Goal: Task Accomplishment & Management: Complete application form

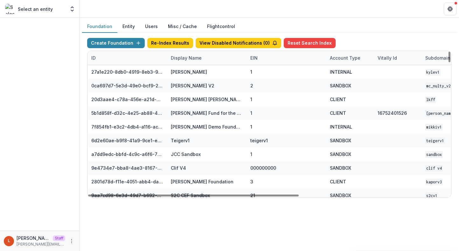
click at [204, 59] on div "Display Name" at bounding box center [207, 58] width 80 height 14
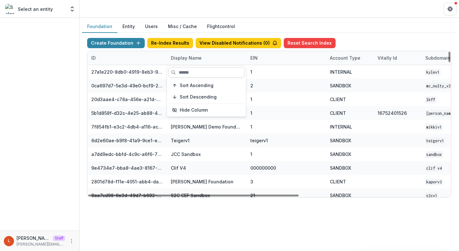
click at [198, 70] on input at bounding box center [206, 72] width 76 height 10
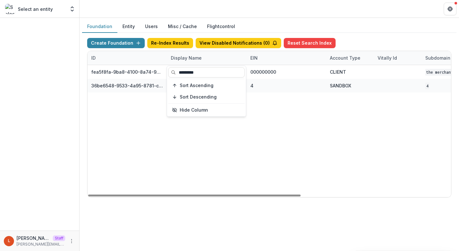
type input "*********"
click at [274, 122] on div "fea5f8fa-9ba8-4100-8a74-965e974c29f6 The Merchants Fund 000000000 CLIENT The Me…" at bounding box center [398, 131] width 621 height 132
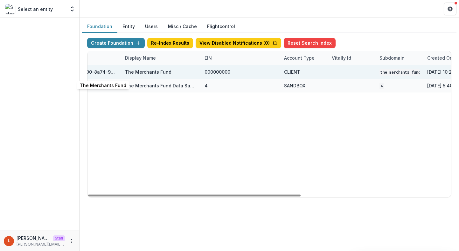
scroll to position [0, 131]
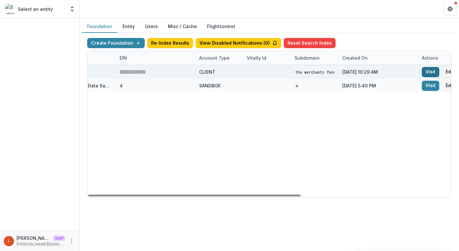
click at [429, 70] on link "Visit" at bounding box center [431, 72] width 18 height 10
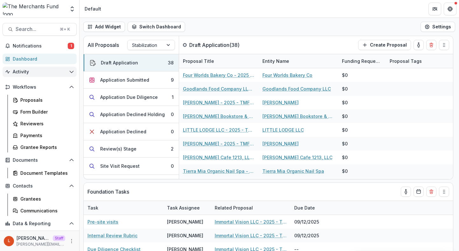
click at [29, 72] on span "Activity" at bounding box center [40, 71] width 54 height 5
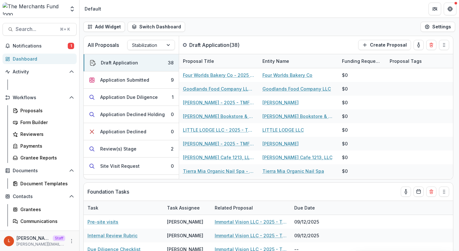
click at [32, 85] on div "Tasks" at bounding box center [45, 84] width 51 height 7
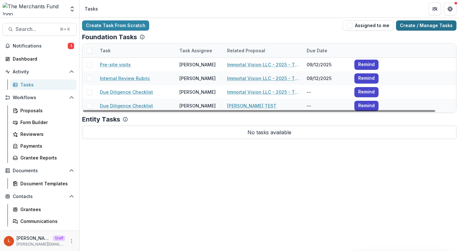
click at [418, 23] on link "Create / Manage Tasks" at bounding box center [426, 25] width 60 height 10
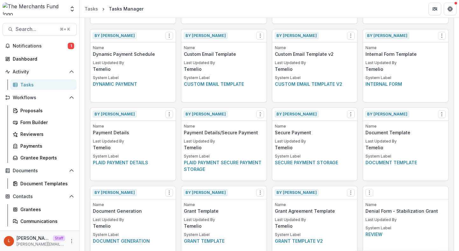
scroll to position [259, 0]
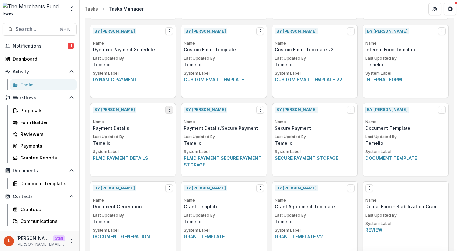
click at [171, 109] on icon "Options" at bounding box center [169, 109] width 5 height 5
click at [184, 133] on link "Create Task From Template" at bounding box center [206, 133] width 78 height 11
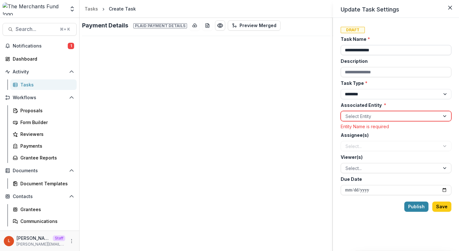
click at [345, 49] on input "**********" at bounding box center [396, 50] width 111 height 10
type input "**********"
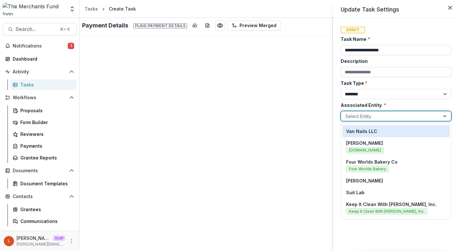
click at [359, 117] on div at bounding box center [391, 116] width 90 height 8
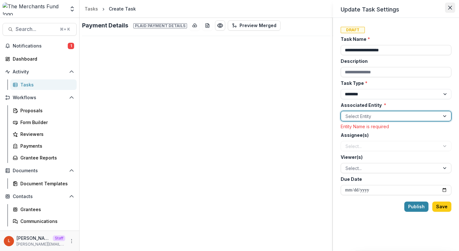
click at [452, 7] on icon "Close" at bounding box center [451, 8] width 4 height 4
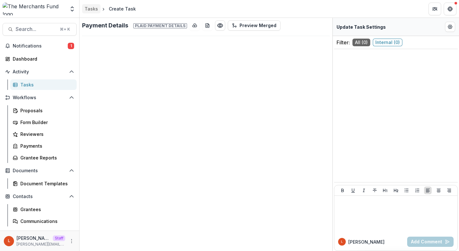
click at [82, 6] on link "Tasks" at bounding box center [91, 8] width 18 height 9
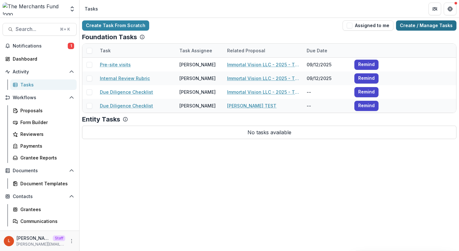
click at [414, 26] on link "Create / Manage Tasks" at bounding box center [426, 25] width 60 height 10
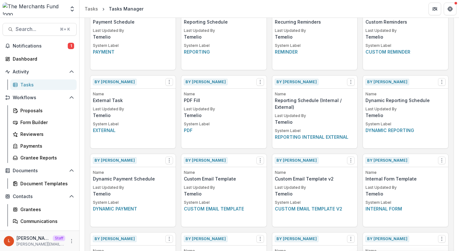
scroll to position [283, 0]
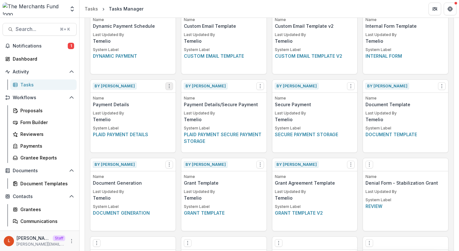
click at [166, 83] on button "Options" at bounding box center [170, 86] width 8 height 8
click at [261, 83] on icon "Options" at bounding box center [260, 85] width 5 height 5
click at [167, 87] on icon "Options" at bounding box center [169, 85] width 5 height 5
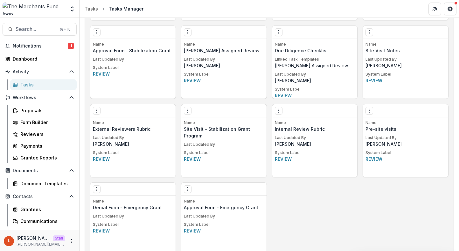
scroll to position [499, 0]
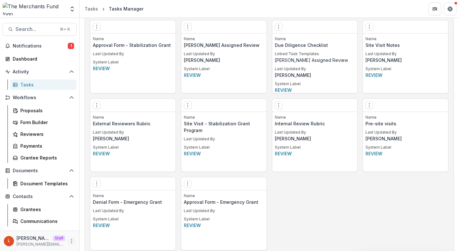
click at [69, 238] on icon "More" at bounding box center [71, 240] width 5 height 5
click at [103, 230] on link "User Settings" at bounding box center [112, 227] width 68 height 11
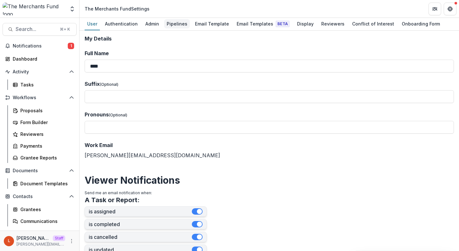
click at [178, 23] on div "Pipelines" at bounding box center [177, 23] width 26 height 9
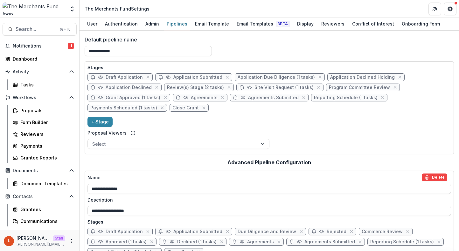
click at [140, 96] on span "Grant Approved (1 tasks)" at bounding box center [133, 97] width 55 height 5
select select "********"
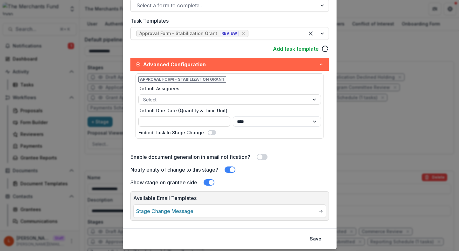
scroll to position [189, 0]
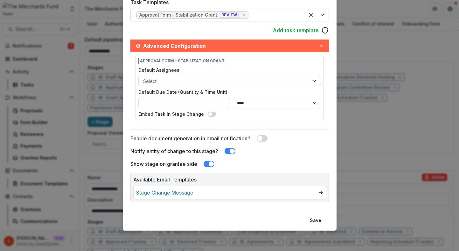
click at [362, 178] on div "**********" at bounding box center [229, 125] width 459 height 251
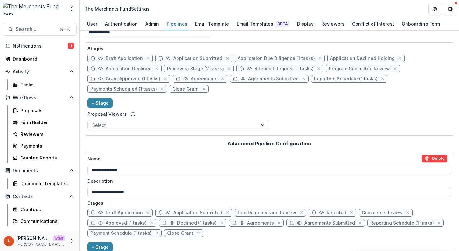
scroll to position [13, 0]
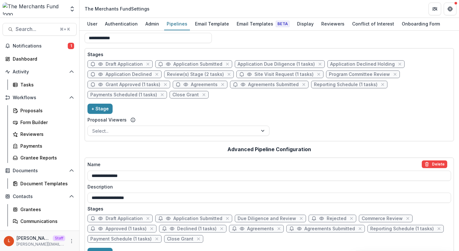
click at [195, 84] on span "Agreements" at bounding box center [204, 84] width 27 height 5
select select "*****"
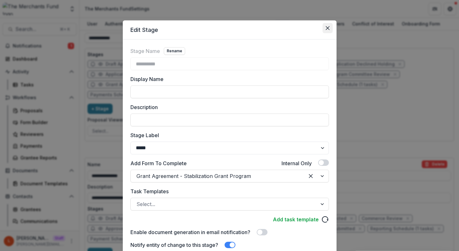
click at [326, 29] on icon "Close" at bounding box center [328, 28] width 4 height 4
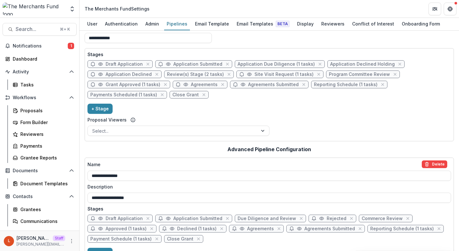
click at [125, 86] on span "Grant Approved (1 tasks)" at bounding box center [133, 84] width 55 height 5
select select "********"
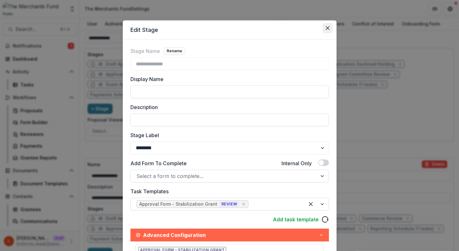
click at [323, 29] on button "Close" at bounding box center [328, 28] width 10 height 10
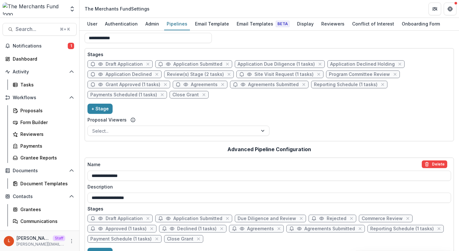
click at [275, 75] on span "Site Visit Request (1 tasks)" at bounding box center [284, 74] width 59 height 5
select select "******"
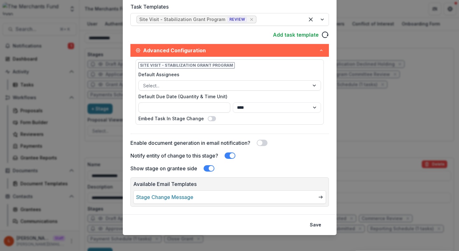
scroll to position [189, 0]
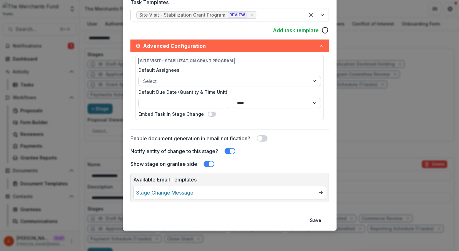
click at [347, 130] on div "**********" at bounding box center [229, 125] width 459 height 251
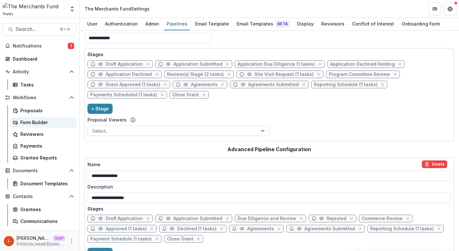
click at [39, 123] on div "Form Builder" at bounding box center [45, 122] width 51 height 7
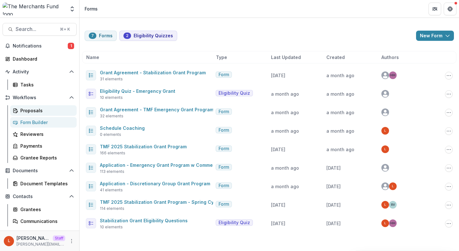
click at [35, 115] on link "Proposals" at bounding box center [43, 110] width 67 height 11
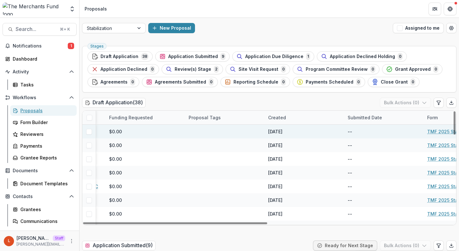
scroll to position [0, 174]
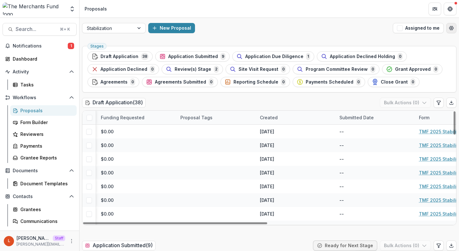
click at [447, 32] on button "Open table manager" at bounding box center [452, 28] width 10 height 10
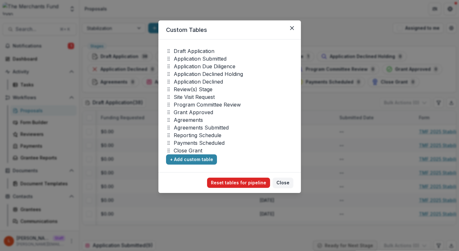
click at [257, 181] on button "Reset tables for pipeline" at bounding box center [238, 182] width 63 height 10
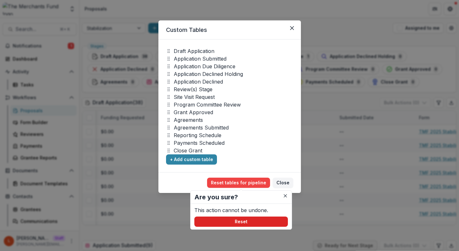
click at [258, 216] on button "Reset" at bounding box center [242, 221] width 94 height 10
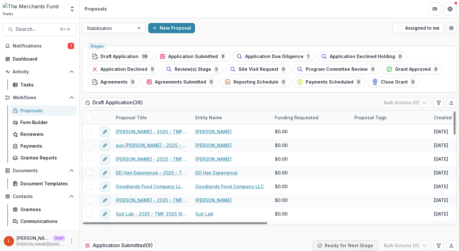
click at [70, 236] on div "L Lucy Staff lucy@trytemelio.com" at bounding box center [40, 240] width 72 height 12
click at [70, 237] on button "More" at bounding box center [72, 241] width 8 height 8
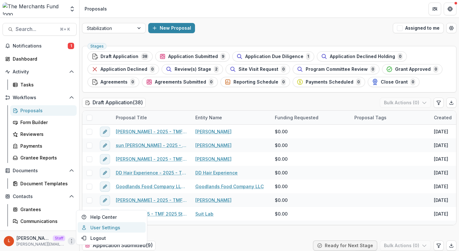
click at [94, 227] on link "User Settings" at bounding box center [112, 227] width 68 height 11
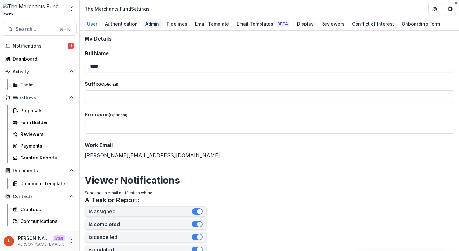
click at [148, 24] on div "Admin" at bounding box center [152, 23] width 19 height 9
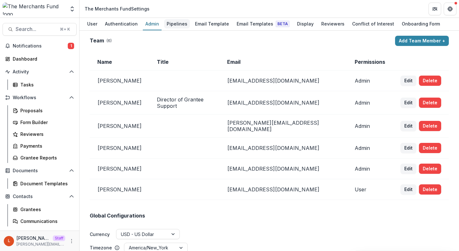
click at [174, 25] on div "Pipelines" at bounding box center [177, 23] width 26 height 9
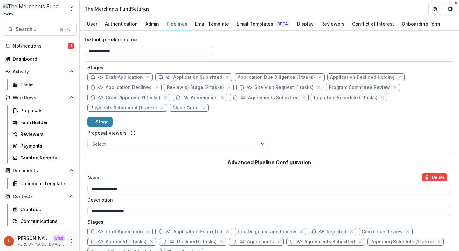
click at [195, 98] on span "Agreements" at bounding box center [204, 97] width 27 height 5
select select "*****"
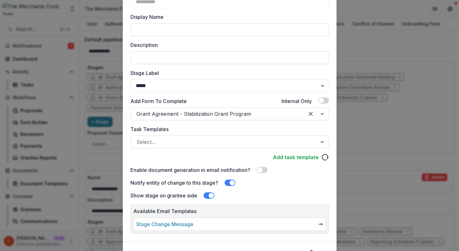
scroll to position [72, 0]
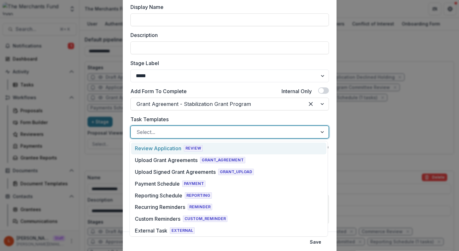
click at [193, 132] on div at bounding box center [224, 131] width 175 height 9
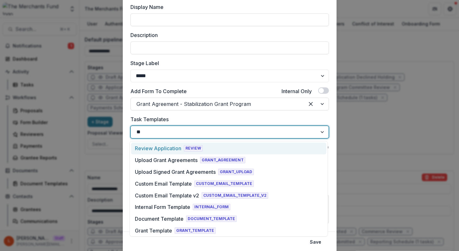
type input "*"
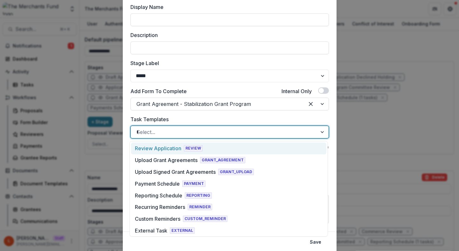
type input "**"
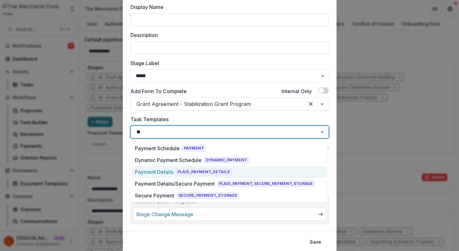
click at [196, 173] on span "PLAID_PAYMENT_DETAILS" at bounding box center [203, 171] width 55 height 6
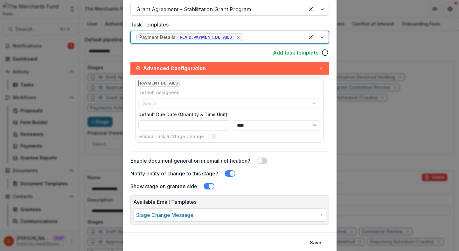
scroll to position [189, 0]
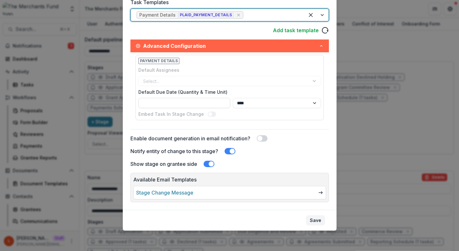
click at [319, 220] on button "Save" at bounding box center [315, 220] width 19 height 10
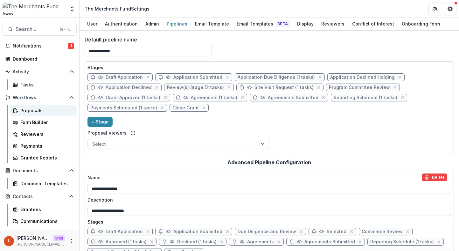
click at [29, 112] on div "Proposals" at bounding box center [45, 110] width 51 height 7
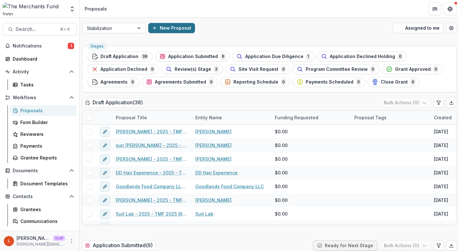
click at [166, 29] on button "New Proposal" at bounding box center [171, 28] width 47 height 10
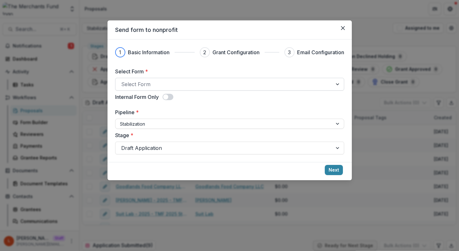
click at [156, 87] on div at bounding box center [224, 84] width 206 height 9
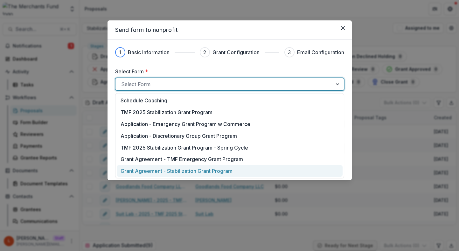
click at [157, 170] on p "Grant Agreement - Stabilization Grant Program" at bounding box center [177, 171] width 112 height 8
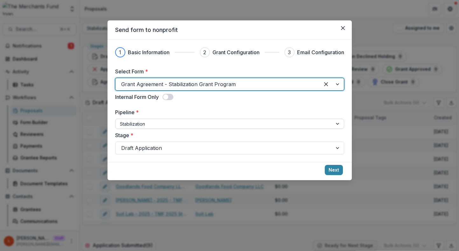
click at [192, 126] on div at bounding box center [224, 124] width 208 height 8
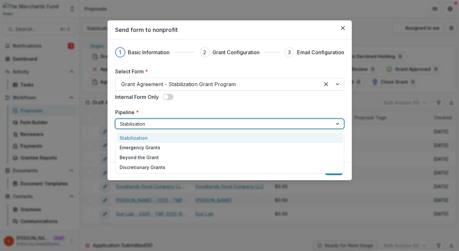
click at [192, 138] on div "Stabilization" at bounding box center [230, 138] width 226 height 10
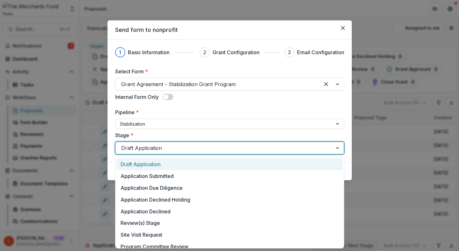
click at [192, 148] on div at bounding box center [224, 147] width 206 height 9
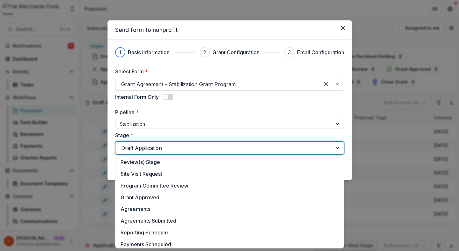
scroll to position [60, 0]
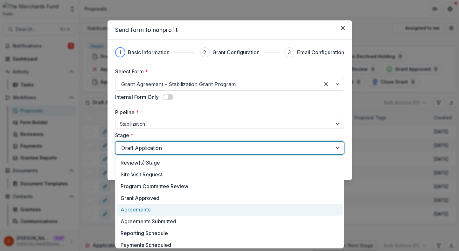
click at [195, 209] on div "Agreements" at bounding box center [230, 209] width 226 height 12
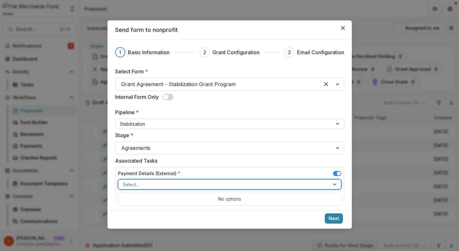
click at [257, 183] on div at bounding box center [224, 184] width 203 height 8
click at [255, 183] on div at bounding box center [224, 184] width 203 height 8
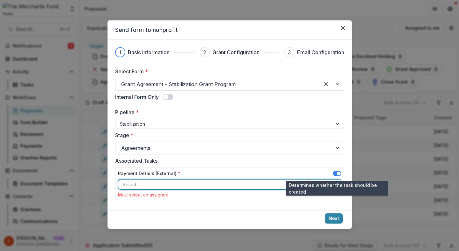
click at [339, 171] on span at bounding box center [339, 173] width 4 height 4
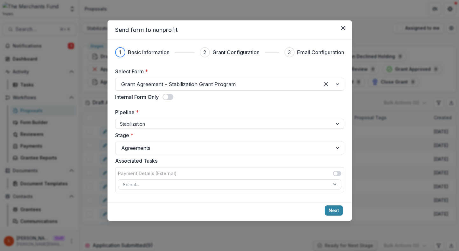
click at [338, 173] on span at bounding box center [337, 173] width 8 height 5
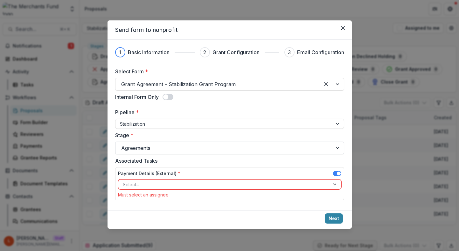
click at [334, 148] on div at bounding box center [338, 148] width 11 height 12
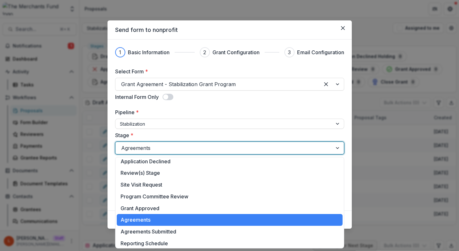
scroll to position [57, 0]
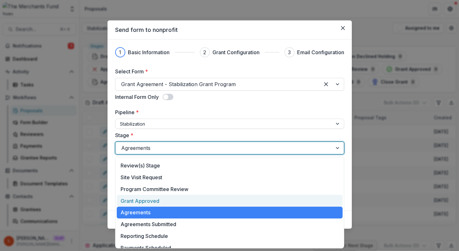
click at [310, 197] on div "Grant Approved" at bounding box center [230, 201] width 226 height 12
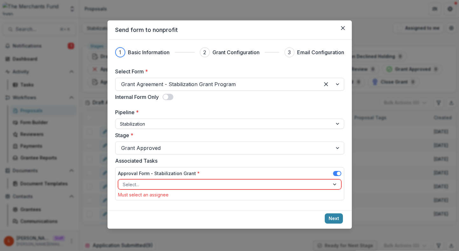
click at [298, 195] on div "Must select an assignee" at bounding box center [230, 194] width 224 height 5
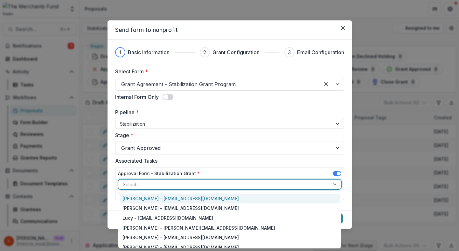
click at [312, 188] on div at bounding box center [224, 184] width 203 height 8
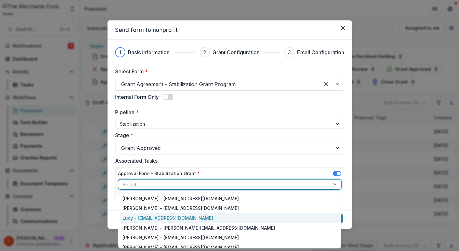
click at [307, 215] on div "Lucy - lucy@trytemelio.com" at bounding box center [230, 218] width 220 height 10
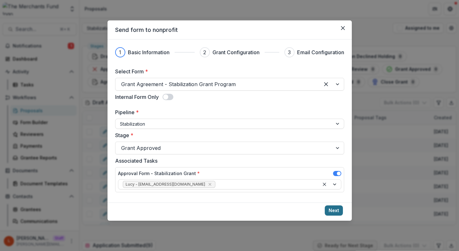
click at [335, 211] on button "Next" at bounding box center [334, 210] width 18 height 10
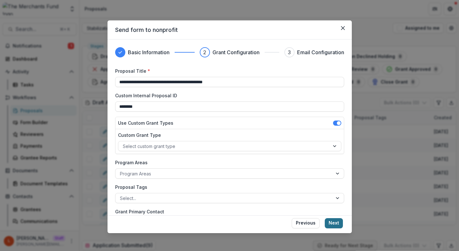
click at [334, 223] on button "Next" at bounding box center [334, 223] width 18 height 10
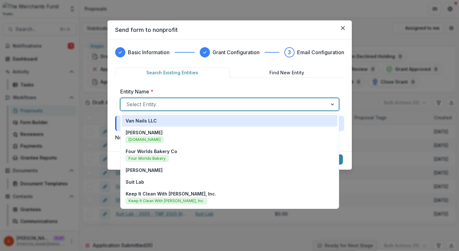
click at [240, 103] on div at bounding box center [224, 104] width 196 height 9
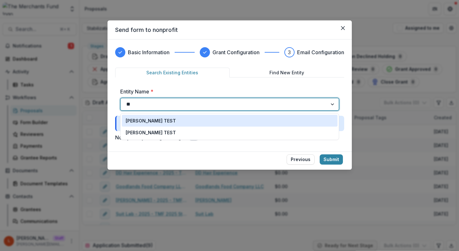
type input "*"
type input "****"
click at [201, 120] on div "Lucy TEST" at bounding box center [230, 120] width 208 height 7
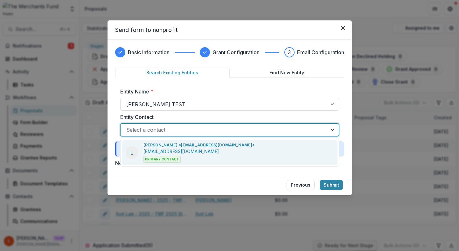
click at [281, 125] on div "Select a contact" at bounding box center [224, 130] width 207 height 10
click at [281, 145] on div "L Lucy Fey <lucyjfey@gmail.com> lucyjfey@gmail.com Primary Contact" at bounding box center [230, 152] width 216 height 25
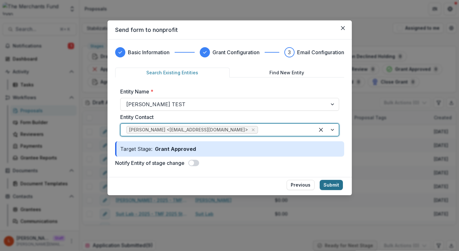
click at [332, 187] on button "Submit" at bounding box center [331, 185] width 23 height 10
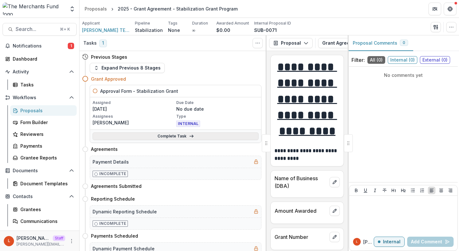
click at [178, 137] on link "Complete Task" at bounding box center [176, 136] width 166 height 8
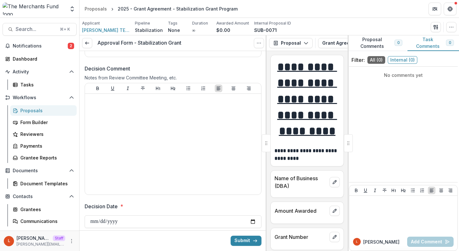
scroll to position [553, 0]
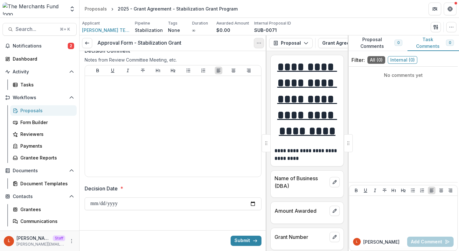
click at [257, 43] on icon "Options" at bounding box center [259, 42] width 5 height 5
click at [240, 71] on button "Cancel Task" at bounding box center [229, 71] width 68 height 11
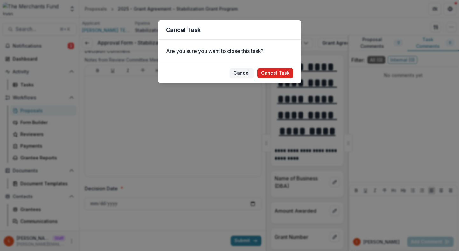
click at [282, 71] on button "Cancel Task" at bounding box center [276, 73] width 36 height 10
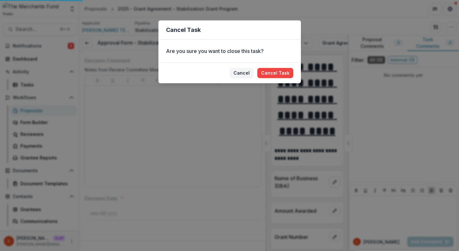
scroll to position [543, 0]
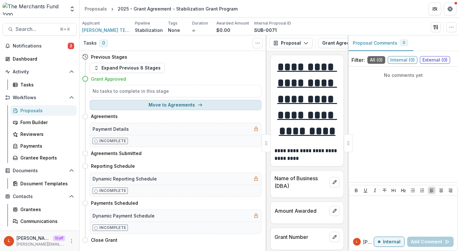
click at [186, 103] on button "Move to Agreements" at bounding box center [176, 105] width 172 height 10
select select "**********"
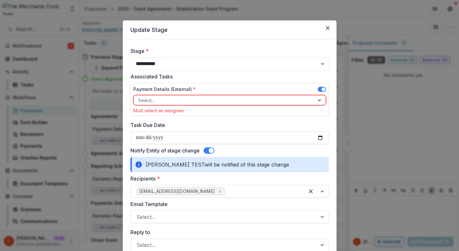
click at [189, 102] on div at bounding box center [224, 100] width 172 height 8
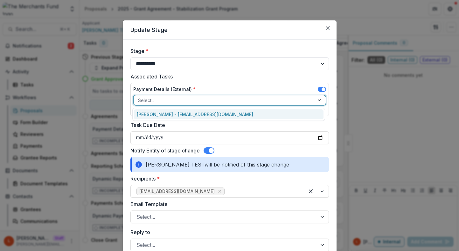
click at [191, 114] on div "Lucy Fey - lucyjfey@gmail.com" at bounding box center [229, 114] width 190 height 10
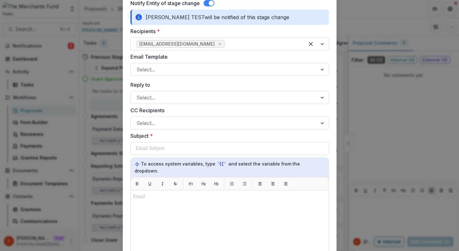
scroll to position [139, 0]
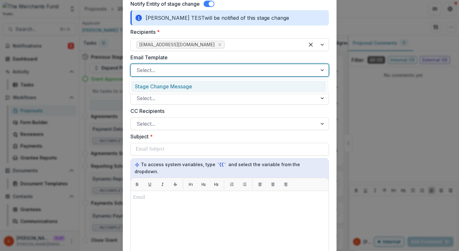
click at [174, 73] on div at bounding box center [224, 70] width 175 height 9
click at [174, 82] on div "Stage Change Message" at bounding box center [229, 87] width 196 height 12
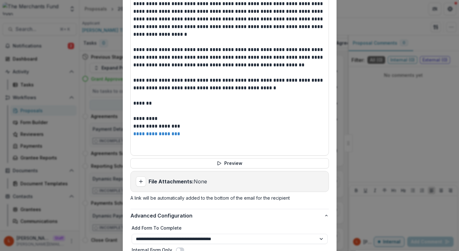
scroll to position [385, 0]
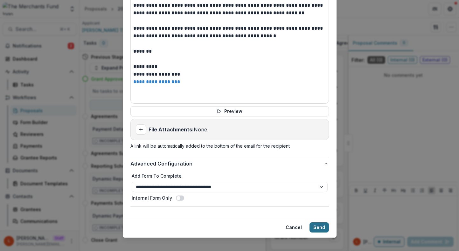
click at [317, 222] on button "Send" at bounding box center [319, 227] width 19 height 10
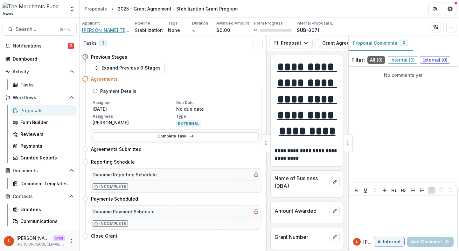
click at [93, 33] on span "Lucy TEST" at bounding box center [106, 30] width 48 height 7
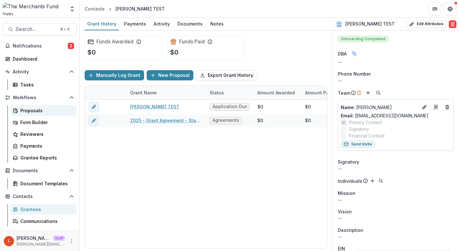
click at [32, 110] on div "Proposals" at bounding box center [45, 110] width 51 height 7
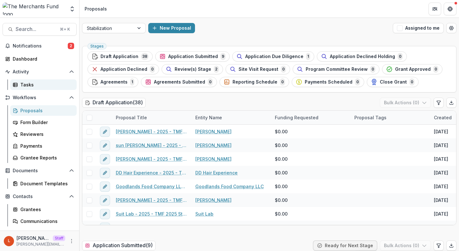
click at [50, 83] on div "Tasks" at bounding box center [45, 84] width 51 height 7
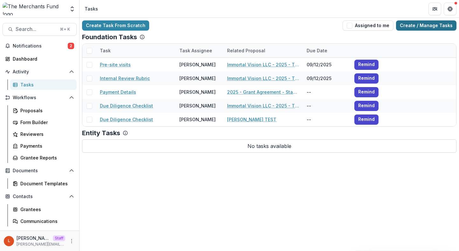
click at [406, 26] on link "Create / Manage Tasks" at bounding box center [426, 25] width 60 height 10
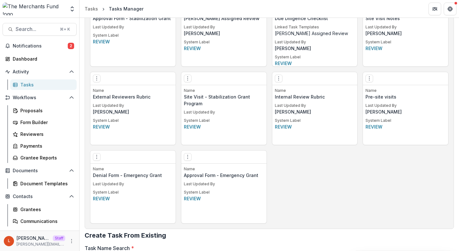
scroll to position [527, 0]
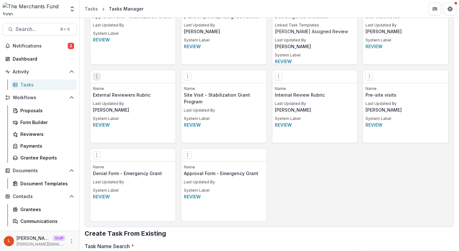
click at [97, 76] on icon "Options" at bounding box center [96, 76] width 5 height 5
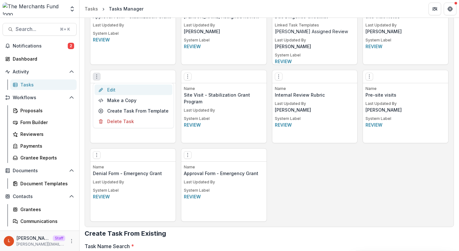
click at [110, 89] on link "Edit" at bounding box center [134, 89] width 78 height 11
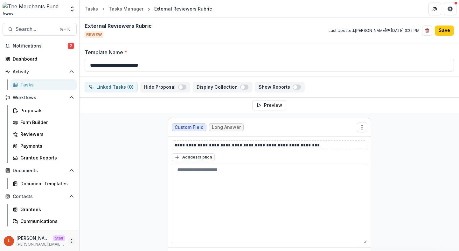
click at [69, 239] on icon "More" at bounding box center [71, 240] width 5 height 5
click at [106, 228] on link "User Settings" at bounding box center [112, 227] width 68 height 11
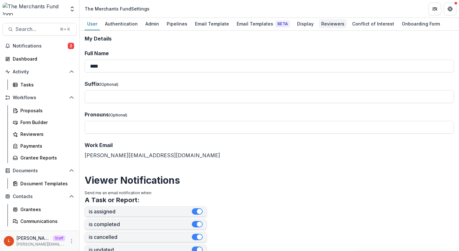
click at [332, 25] on div "Reviewers" at bounding box center [333, 23] width 28 height 9
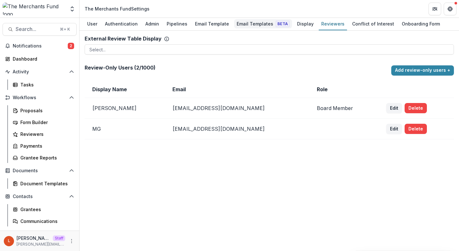
click at [253, 21] on div "Email Templates Beta" at bounding box center [263, 23] width 58 height 9
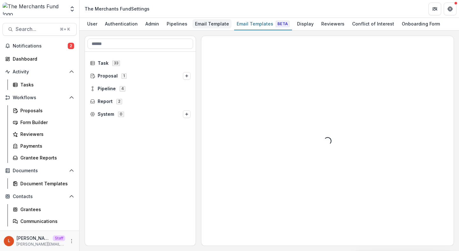
click at [209, 21] on div "Email Template" at bounding box center [212, 23] width 39 height 9
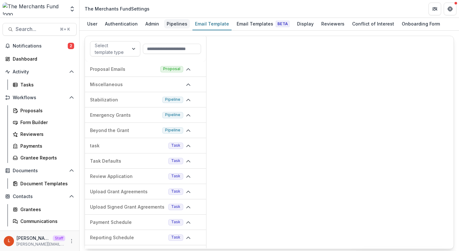
click at [174, 27] on div "Pipelines" at bounding box center [177, 23] width 26 height 9
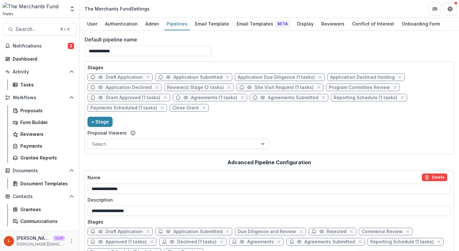
click at [348, 88] on span "Program Committee Review" at bounding box center [359, 87] width 61 height 5
select select "******"
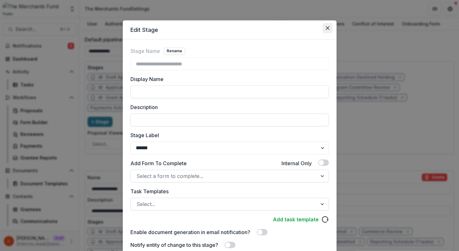
click at [324, 31] on button "Close" at bounding box center [328, 28] width 10 height 10
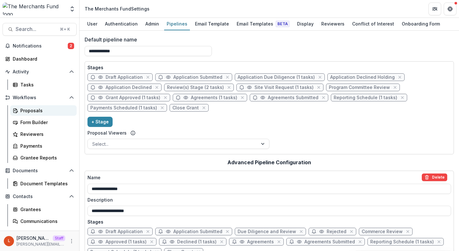
click at [36, 113] on div "Proposals" at bounding box center [45, 110] width 51 height 7
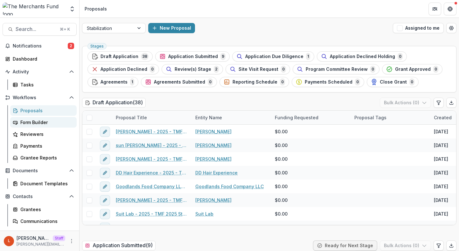
click at [35, 123] on div "Form Builder" at bounding box center [45, 122] width 51 height 7
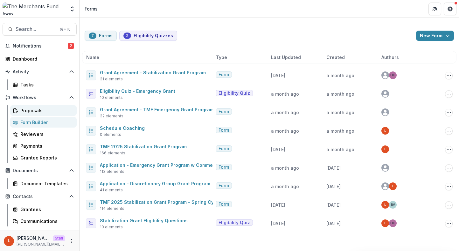
click at [40, 110] on div "Proposals" at bounding box center [45, 110] width 51 height 7
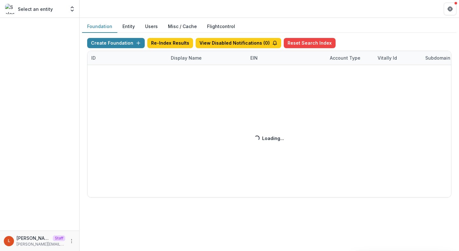
click at [187, 64] on div "Create Foundation Re-Index Results View Disabled Notifications ( 0 ) Reset Sear…" at bounding box center [269, 117] width 365 height 159
click at [187, 61] on div "Create Foundation Re-Index Results View Disabled Notifications ( 0 ) Reset Sear…" at bounding box center [269, 117] width 365 height 159
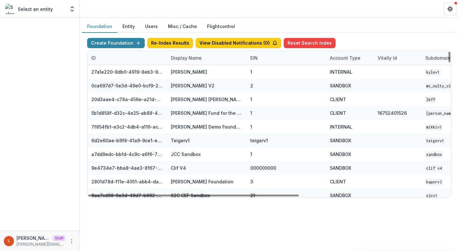
click at [187, 61] on div "Display Name" at bounding box center [186, 57] width 39 height 7
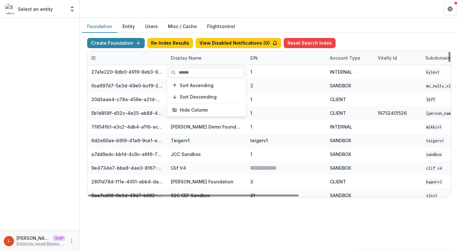
click at [190, 72] on input at bounding box center [206, 72] width 76 height 10
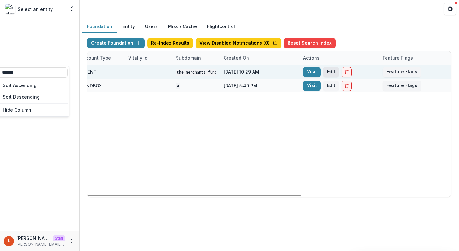
scroll to position [0, 257]
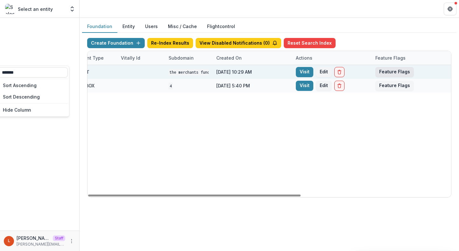
type input "*******"
click at [384, 75] on button "Feature Flags" at bounding box center [395, 72] width 39 height 10
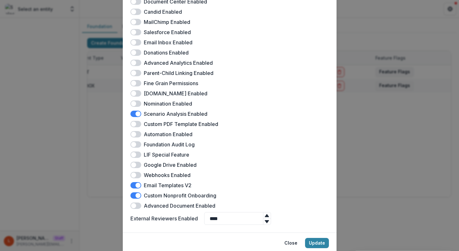
scroll to position [140, 0]
click at [363, 122] on div "The Merchants Fund Feature Flags Docusign Enabled Landing Page Enabled Multiple…" at bounding box center [229, 125] width 459 height 251
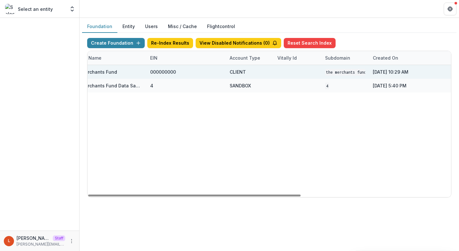
scroll to position [0, 0]
